Goal: Transaction & Acquisition: Purchase product/service

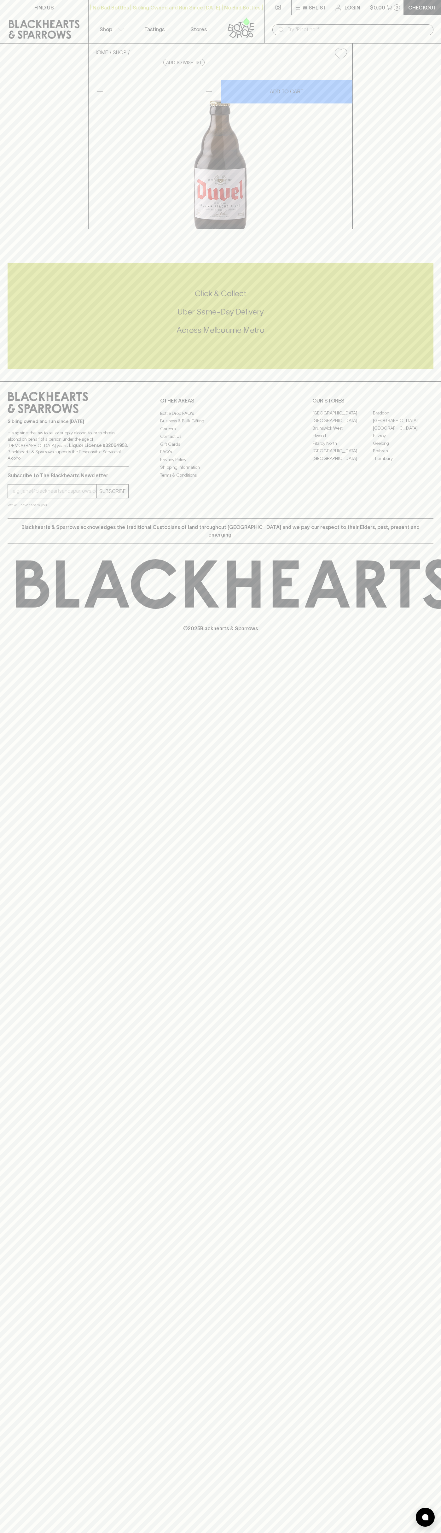
click at [365, 27] on input "text" at bounding box center [358, 30] width 141 height 10
click at [429, 747] on div "FIND US | No Bad Bottles | Sibling Owned and Run Since [DATE] | No Bad Bottles …" at bounding box center [220, 766] width 441 height 1533
click at [80, 1533] on html "FIND US | No Bad Bottles | Sibling Owned and Run Since [DATE] | No Bad Bottles …" at bounding box center [220, 766] width 441 height 1533
click at [23, 648] on div "© 2025 Blackhearts & Sparrows" at bounding box center [220, 596] width 441 height 104
